Goal: Information Seeking & Learning: Learn about a topic

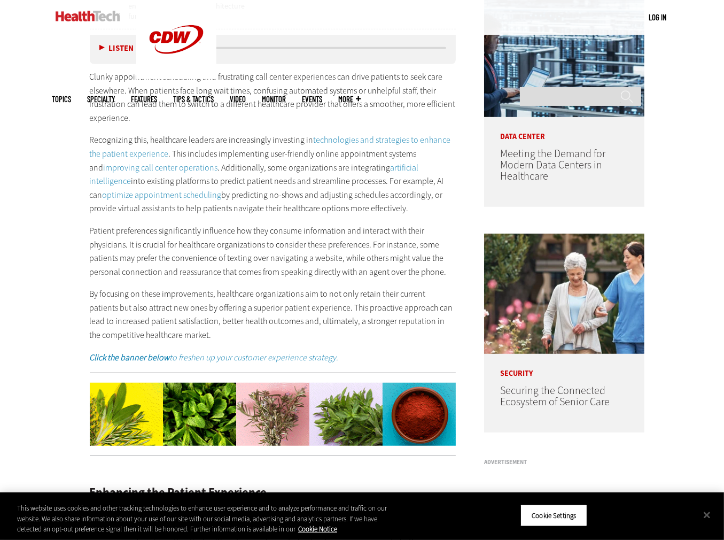
scroll to position [798, 0]
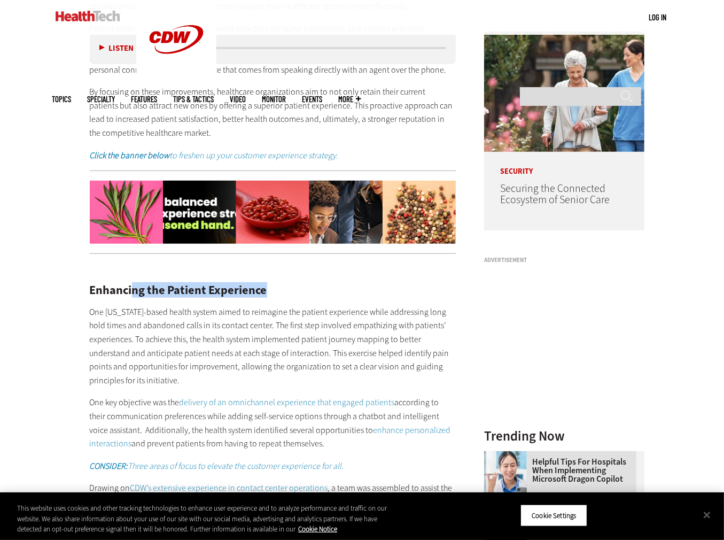
drag, startPoint x: 135, startPoint y: 270, endPoint x: 291, endPoint y: 279, distance: 155.8
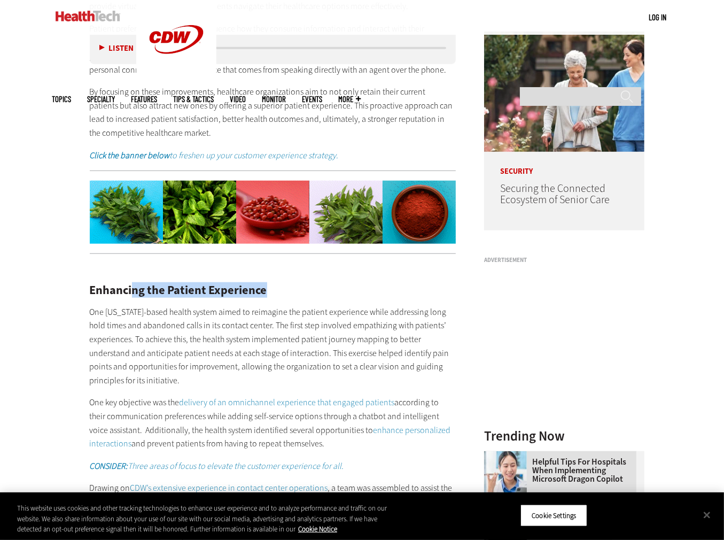
click at [280, 278] on div "Enhancing the Patient Experience One [US_STATE]-based health system aimed to re…" at bounding box center [273, 473] width 367 height 422
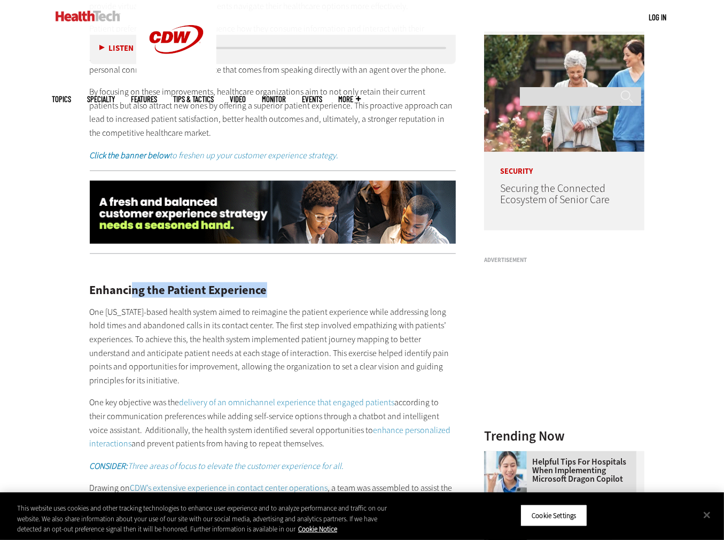
click at [311, 286] on h2 "Enhancing the Patient Experience" at bounding box center [273, 290] width 367 height 12
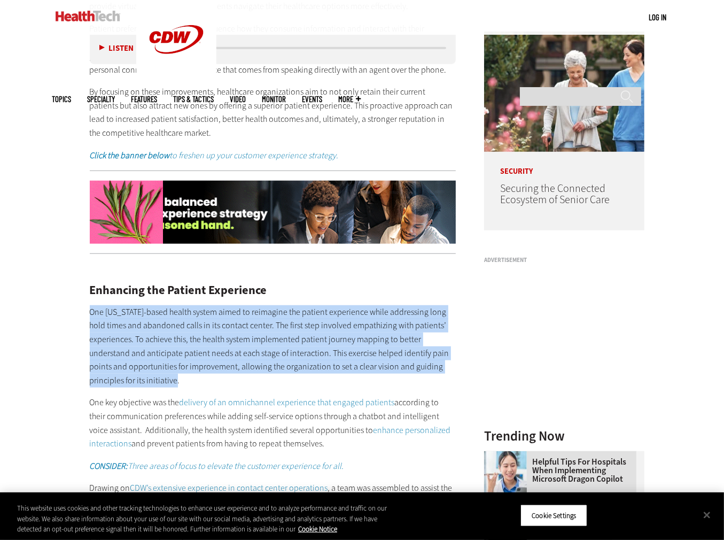
drag, startPoint x: 100, startPoint y: 304, endPoint x: 214, endPoint y: 367, distance: 129.7
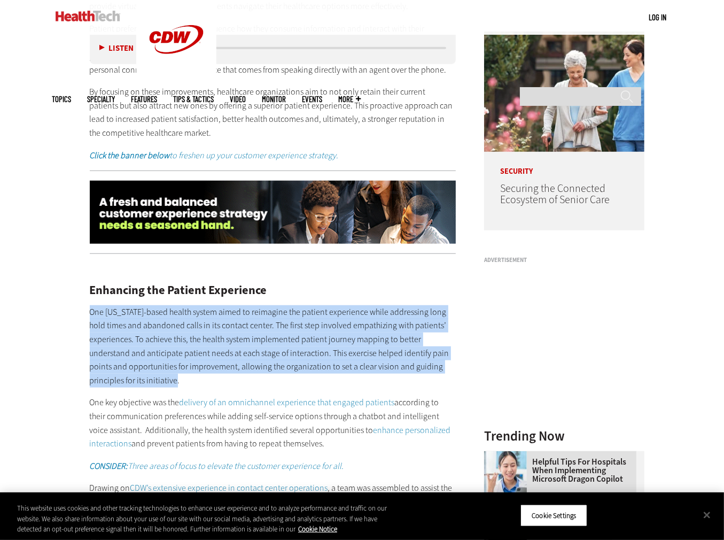
click at [206, 366] on article "[DATE] Twitter Facebook LinkedIn Reddit Flipboard Email Patient-Centered Care I…" at bounding box center [262, 404] width 388 height 1629
click at [220, 368] on p "One [US_STATE]-based health system aimed to reimagine the patient experience wh…" at bounding box center [273, 346] width 367 height 82
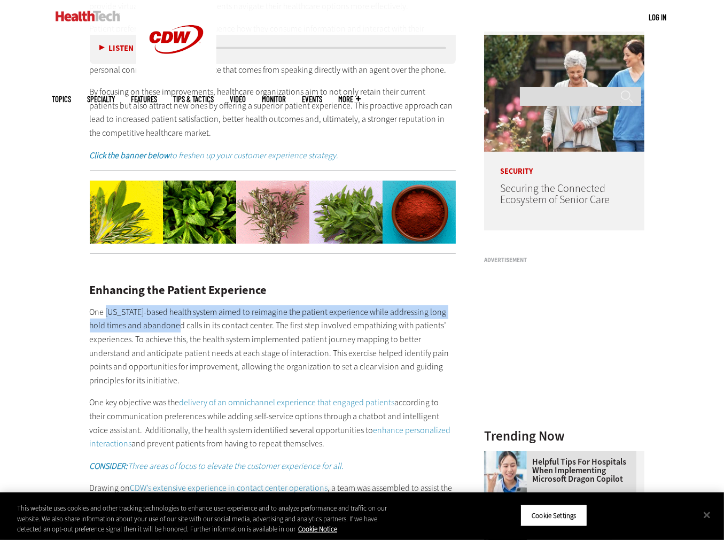
drag, startPoint x: 111, startPoint y: 291, endPoint x: 192, endPoint y: 339, distance: 94.4
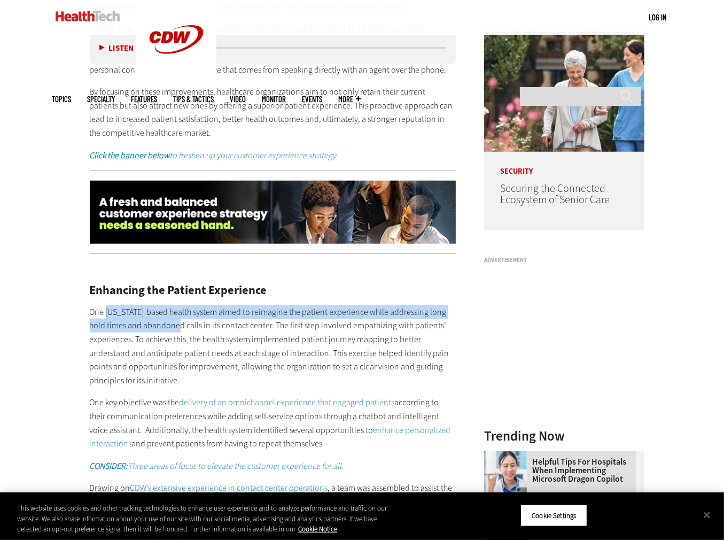
click at [187, 337] on div "Enhancing the Patient Experience One [US_STATE]-based health system aimed to re…" at bounding box center [273, 473] width 367 height 422
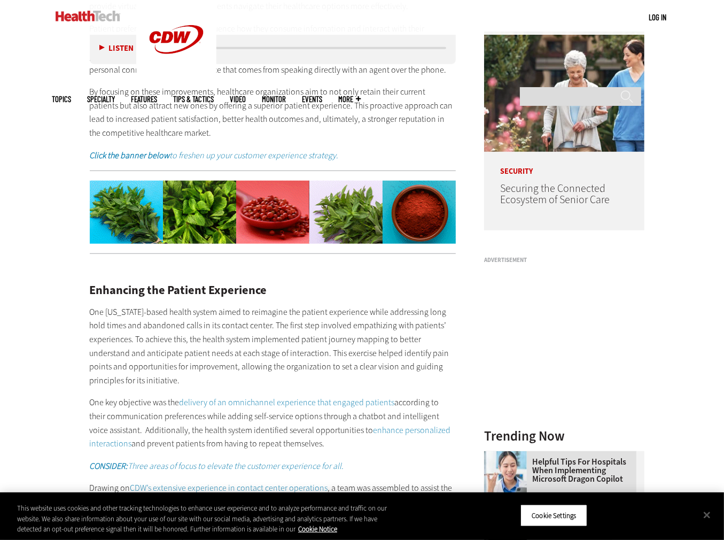
click at [247, 353] on p "One [US_STATE]-based health system aimed to reimagine the patient experience wh…" at bounding box center [273, 346] width 367 height 82
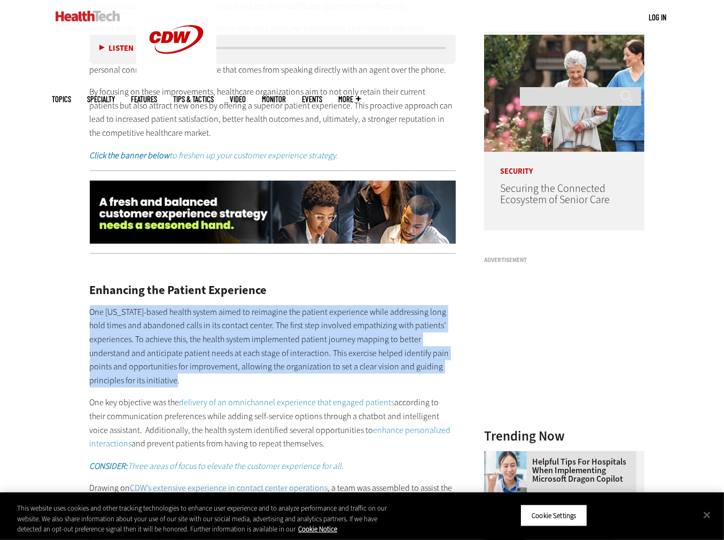
drag, startPoint x: 192, startPoint y: 364, endPoint x: 103, endPoint y: 306, distance: 107.0
click at [90, 305] on p "One [US_STATE]-based health system aimed to reimagine the patient experience wh…" at bounding box center [273, 346] width 367 height 82
click at [212, 362] on p "One [US_STATE]-based health system aimed to reimagine the patient experience wh…" at bounding box center [273, 346] width 367 height 82
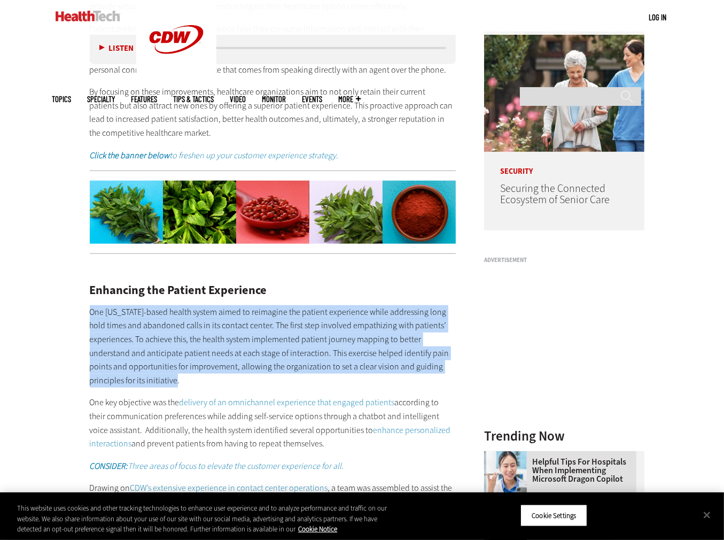
drag, startPoint x: 211, startPoint y: 375, endPoint x: 79, endPoint y: 296, distance: 154.2
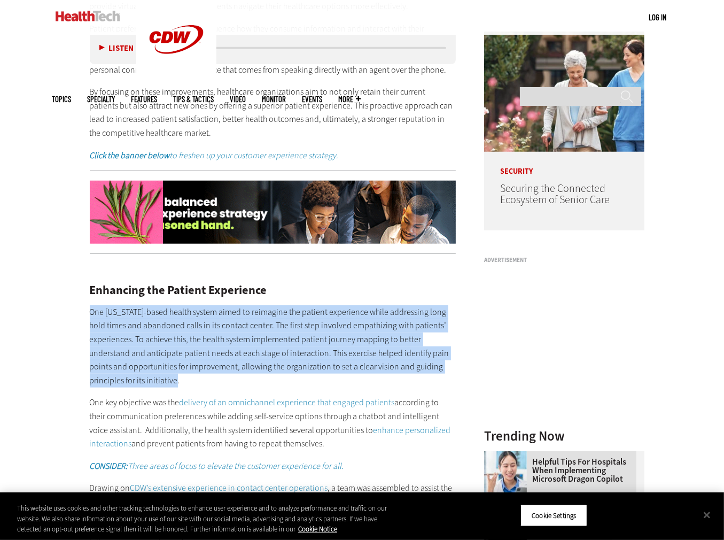
click at [79, 296] on article "[DATE] Twitter Facebook LinkedIn Reddit Flipboard Email Patient-Centered Care I…" at bounding box center [262, 404] width 388 height 1629
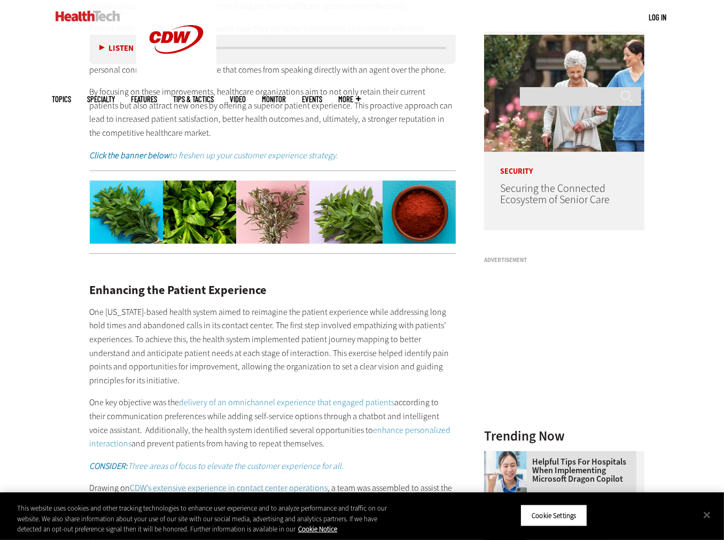
click at [214, 381] on div "Enhancing the Patient Experience One [US_STATE]-based health system aimed to re…" at bounding box center [273, 473] width 367 height 422
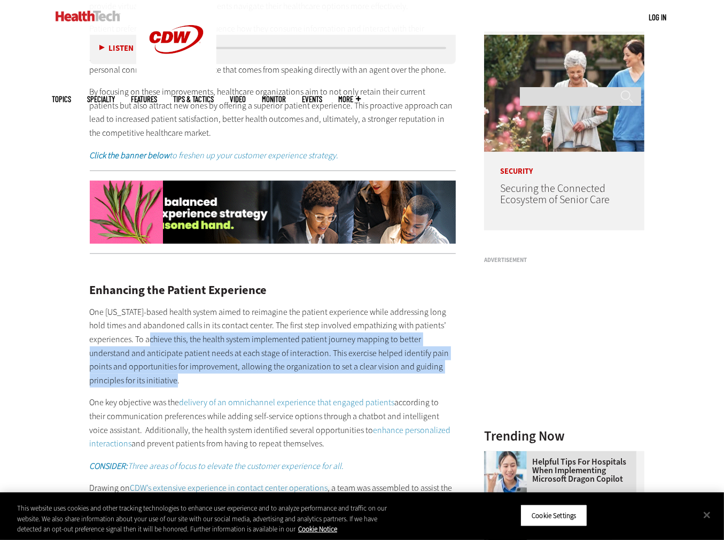
drag, startPoint x: 165, startPoint y: 345, endPoint x: 165, endPoint y: 335, distance: 10.7
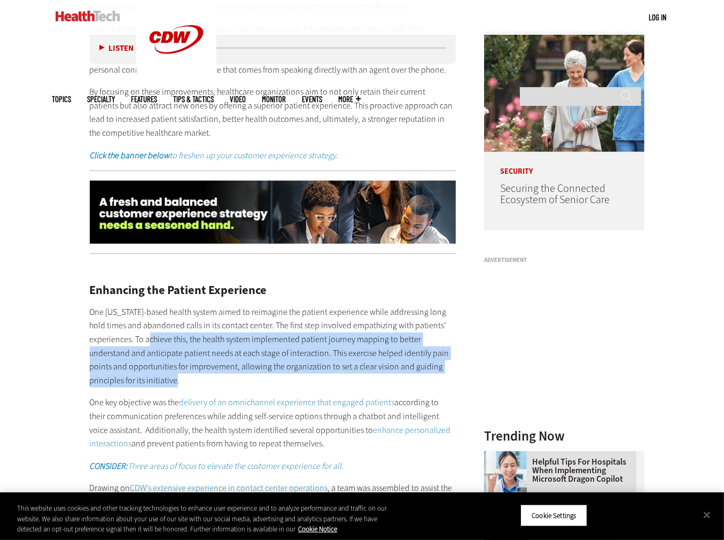
click at [154, 330] on p "One [US_STATE]-based health system aimed to reimagine the patient experience wh…" at bounding box center [273, 346] width 367 height 82
click at [246, 370] on p "One [US_STATE]-based health system aimed to reimagine the patient experience wh…" at bounding box center [273, 346] width 367 height 82
drag, startPoint x: 196, startPoint y: 360, endPoint x: 154, endPoint y: 329, distance: 51.9
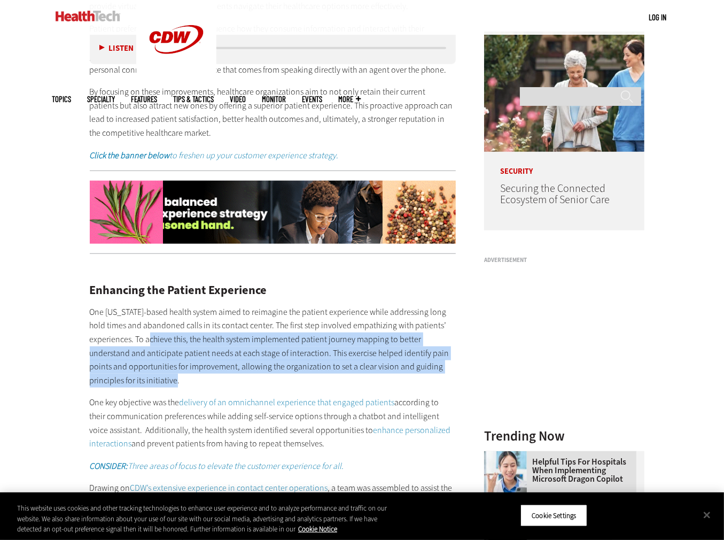
click at [154, 329] on p "One [US_STATE]-based health system aimed to reimagine the patient experience wh…" at bounding box center [273, 346] width 367 height 82
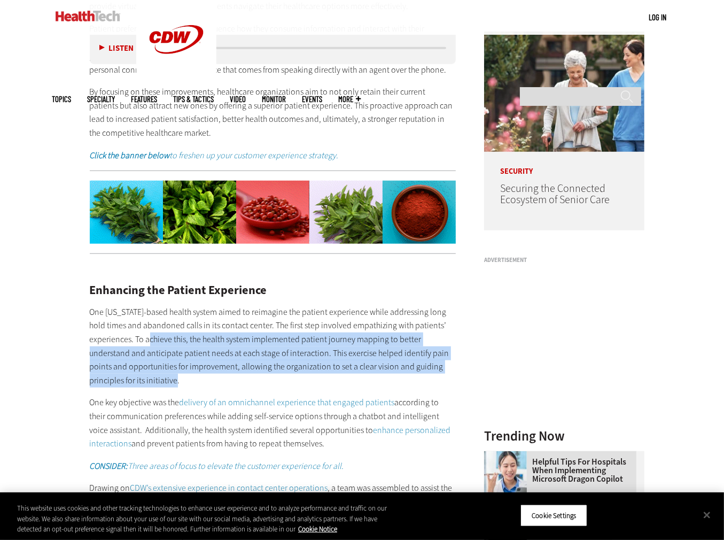
click at [195, 372] on p "One [US_STATE]-based health system aimed to reimagine the patient experience wh…" at bounding box center [273, 346] width 367 height 82
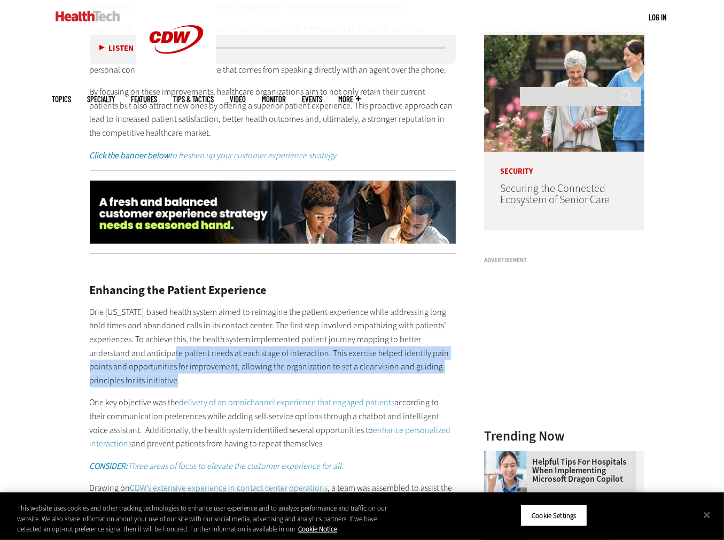
drag, startPoint x: 188, startPoint y: 366, endPoint x: 192, endPoint y: 352, distance: 14.0
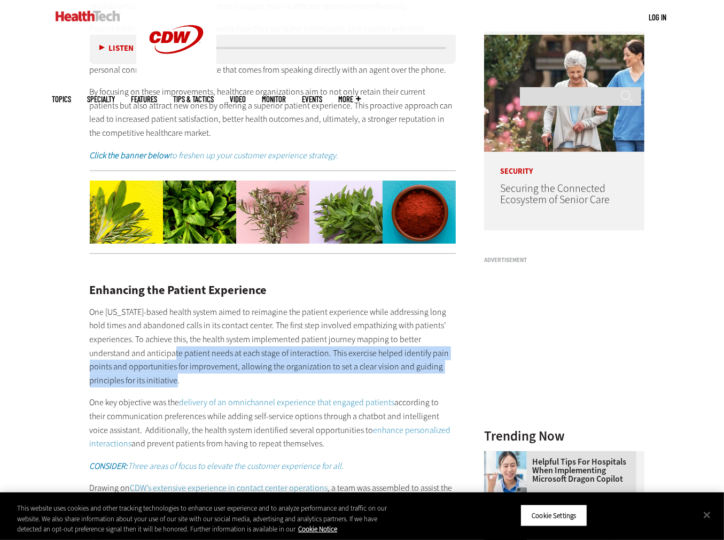
click at [178, 338] on p "One [US_STATE]-based health system aimed to reimagine the patient experience wh…" at bounding box center [273, 346] width 367 height 82
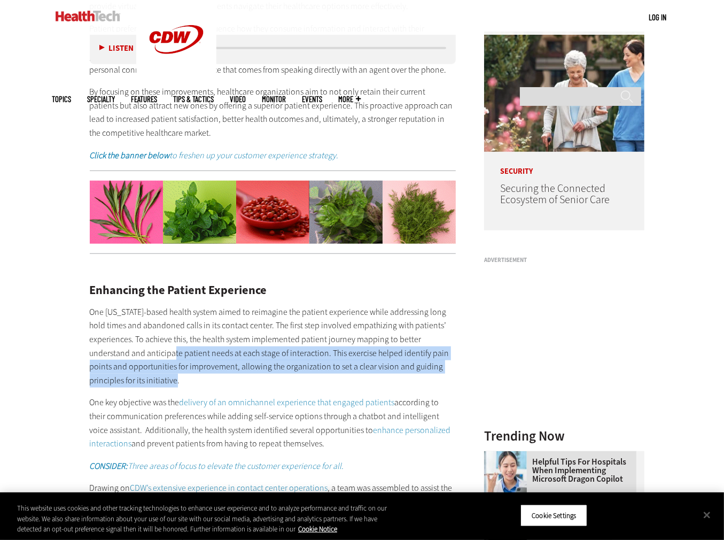
click at [222, 375] on p "One [US_STATE]-based health system aimed to reimagine the patient experience wh…" at bounding box center [273, 346] width 367 height 82
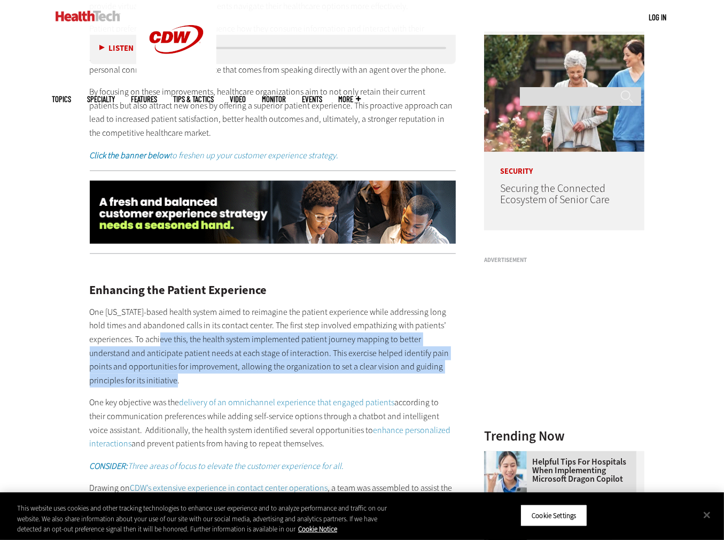
drag, startPoint x: 202, startPoint y: 370, endPoint x: 180, endPoint y: 338, distance: 39.1
click at [161, 331] on p "One [US_STATE]-based health system aimed to reimagine the patient experience wh…" at bounding box center [273, 346] width 367 height 82
click at [229, 370] on p "One [US_STATE]-based health system aimed to reimagine the patient experience wh…" at bounding box center [273, 346] width 367 height 82
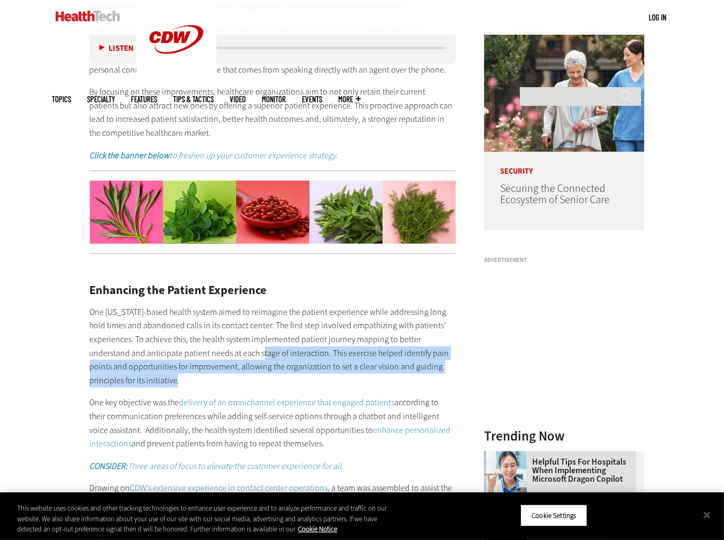
drag, startPoint x: 184, startPoint y: 367, endPoint x: 265, endPoint y: 338, distance: 85.9
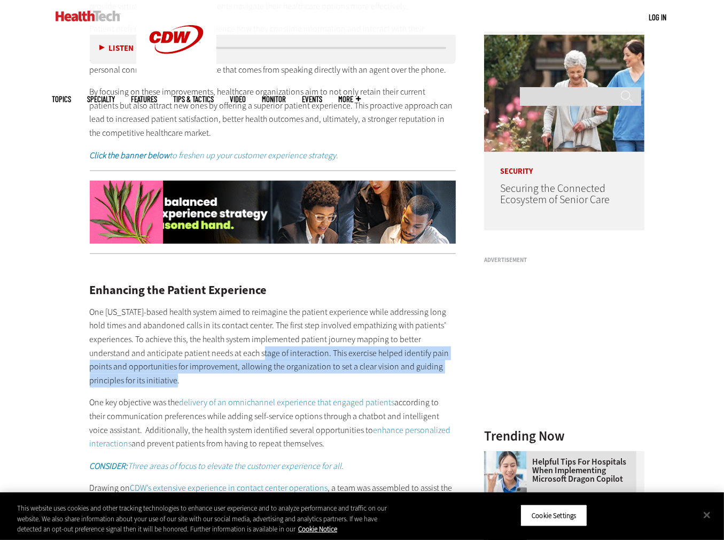
click at [265, 338] on p "One [US_STATE]-based health system aimed to reimagine the patient experience wh…" at bounding box center [273, 346] width 367 height 82
